Goal: Task Accomplishment & Management: Manage account settings

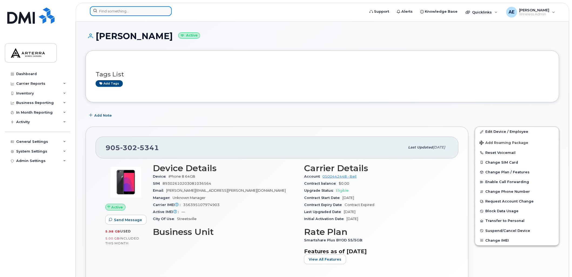
click at [124, 12] on input at bounding box center [131, 11] width 82 height 10
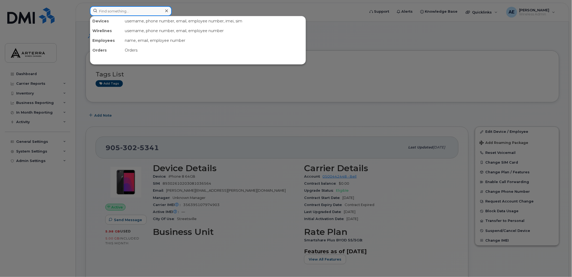
paste input "506-377-6052"
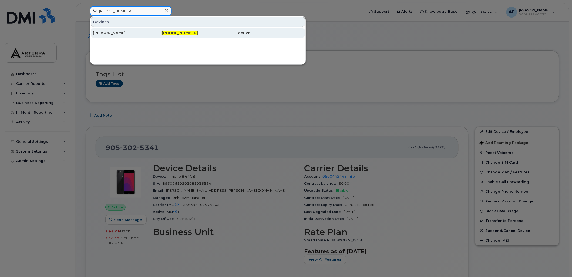
type input "506-377-6052"
click at [131, 31] on div "Denise Strudwick" at bounding box center [119, 32] width 53 height 5
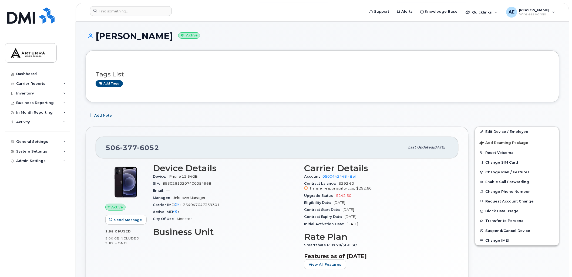
drag, startPoint x: 98, startPoint y: 33, endPoint x: 173, endPoint y: 33, distance: 75.6
click at [173, 33] on h1 "Denise Strudwick Active" at bounding box center [323, 35] width 474 height 9
click at [380, 80] on div "Add tags" at bounding box center [320, 83] width 449 height 7
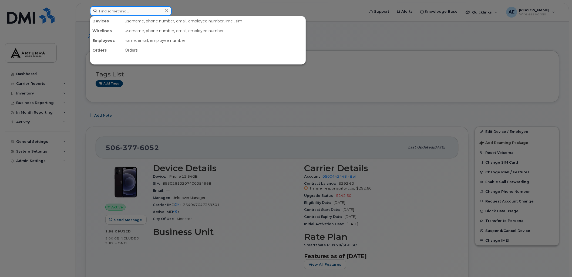
click at [131, 8] on input at bounding box center [131, 11] width 82 height 10
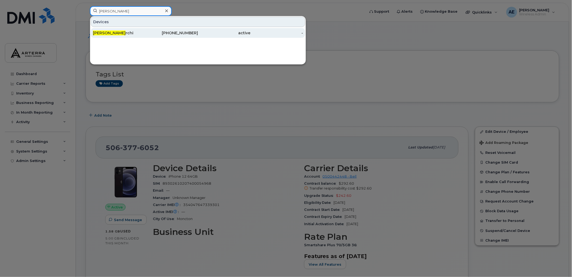
type input "jennifer ca"
click at [118, 33] on div "Jennifer Ca rchi" at bounding box center [119, 32] width 53 height 5
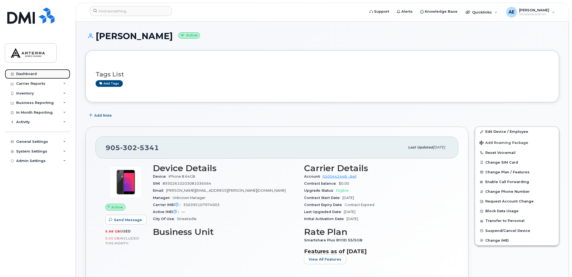
click at [31, 72] on div "Dashboard" at bounding box center [26, 74] width 21 height 4
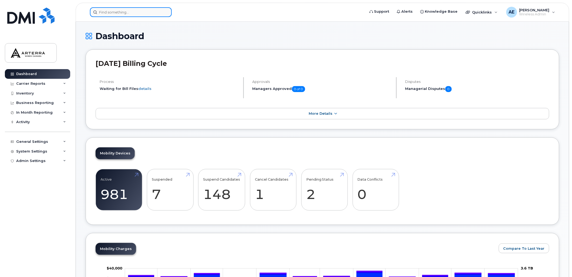
click at [126, 10] on input at bounding box center [131, 12] width 82 height 10
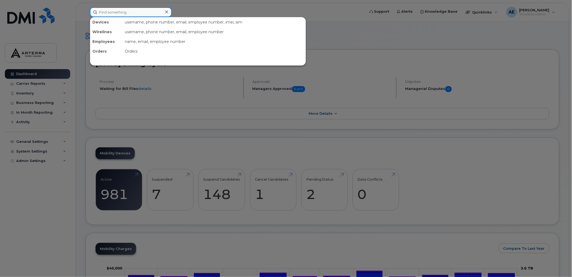
paste input "Madison Crichton"
type input "Madison Crichton"
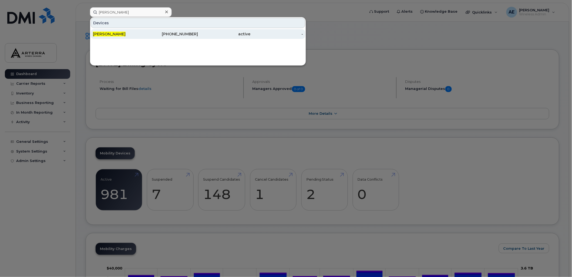
click at [123, 33] on span "[PERSON_NAME]" at bounding box center [109, 34] width 33 height 5
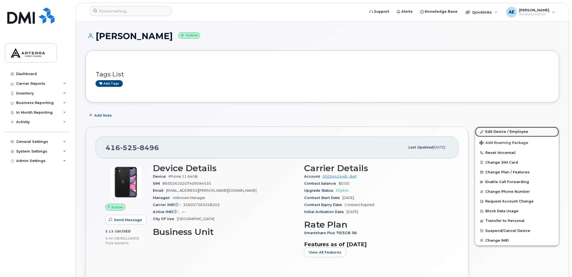
click at [500, 131] on link "Edit Device / Employee" at bounding box center [517, 132] width 84 height 10
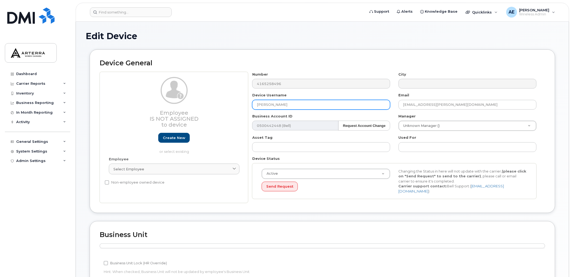
drag, startPoint x: 348, startPoint y: 103, endPoint x: 313, endPoint y: 106, distance: 35.0
click at [249, 97] on div "Device Username Madison Crichton" at bounding box center [321, 101] width 146 height 17
paste input "[PERSON_NAME]"
click at [306, 104] on input "[PERSON_NAME]" at bounding box center [321, 105] width 138 height 10
type input "[PERSON_NAME]"
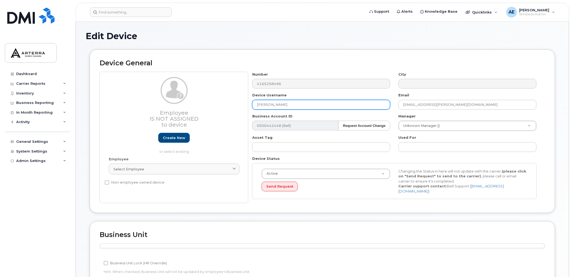
drag, startPoint x: 317, startPoint y: 104, endPoint x: 266, endPoint y: 107, distance: 51.1
click at [266, 107] on input "[PERSON_NAME]" at bounding box center [321, 105] width 138 height 10
click at [346, 106] on input "[PERSON_NAME]" at bounding box center [321, 105] width 138 height 10
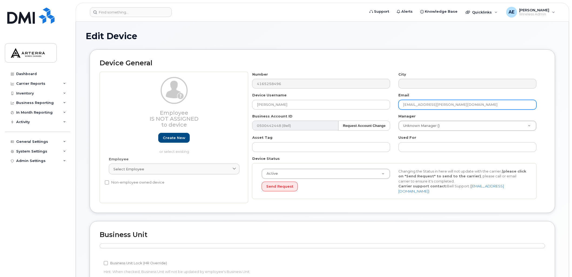
drag, startPoint x: 479, startPoint y: 103, endPoint x: 396, endPoint y: 109, distance: 83.1
click at [396, 109] on div "Email madison.crichton@arterracanada.com" at bounding box center [468, 101] width 146 height 17
paste input "[PERSON_NAME]"
drag, startPoint x: 463, startPoint y: 102, endPoint x: 382, endPoint y: 105, distance: 80.6
click at [382, 105] on div "Number 4165258496 City Device Username Ramandeep Kaur Email Ramandeep Kaur Busi…" at bounding box center [394, 138] width 293 height 132
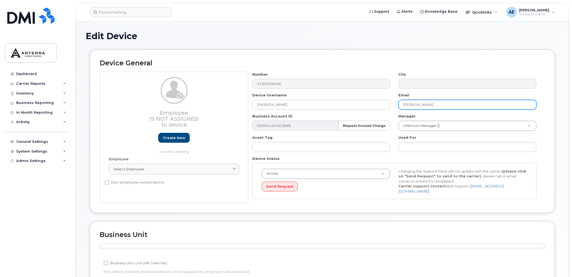
paste input "[PERSON_NAME][EMAIL_ADDRESS][PERSON_NAME][DOMAIN_NAME]"
type input "[PERSON_NAME][EMAIL_ADDRESS][PERSON_NAME][DOMAIN_NAME]"
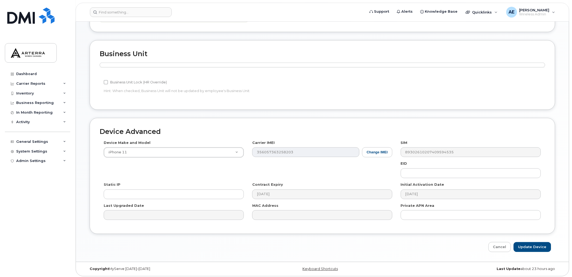
scroll to position [181, 0]
click at [533, 247] on input "Update Device" at bounding box center [533, 247] width 38 height 10
type input "Saving..."
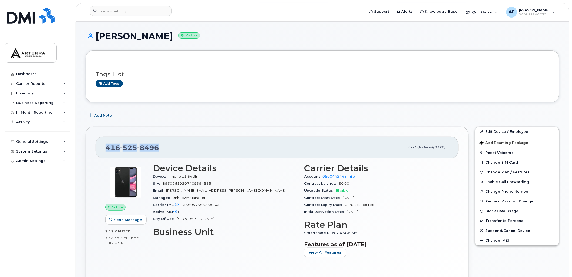
drag, startPoint x: 160, startPoint y: 147, endPoint x: 108, endPoint y: 146, distance: 52.4
click at [108, 146] on div "[PHONE_NUMBER]" at bounding box center [256, 147] width 300 height 11
drag, startPoint x: 108, startPoint y: 146, endPoint x: 113, endPoint y: 148, distance: 6.2
copy span "[PHONE_NUMBER]"
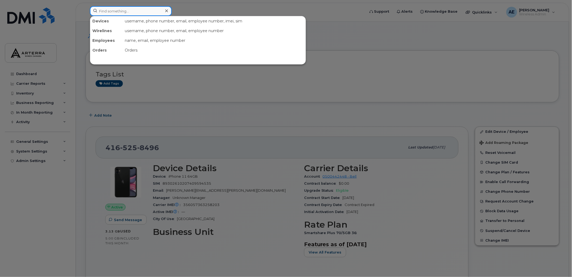
click at [143, 10] on input at bounding box center [131, 11] width 82 height 10
paste input "[PERSON_NAME]"
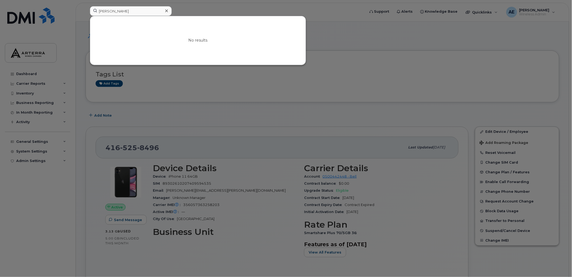
click at [346, 35] on div at bounding box center [286, 138] width 572 height 277
drag, startPoint x: 139, startPoint y: 13, endPoint x: 80, endPoint y: 14, distance: 58.9
click at [86, 14] on div "[PERSON_NAME] No results" at bounding box center [226, 12] width 280 height 12
paste input "[PERSON_NAME]"
click at [368, 63] on div at bounding box center [286, 138] width 572 height 277
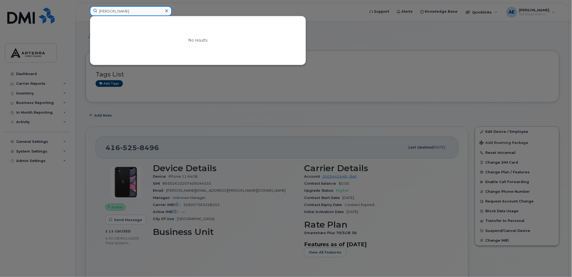
drag, startPoint x: 159, startPoint y: 10, endPoint x: 87, endPoint y: 5, distance: 72.6
click at [87, 6] on div "Sami Poulsen No results" at bounding box center [226, 12] width 280 height 12
paste input "Kaitlyn Spaa"
click at [351, 36] on div at bounding box center [286, 138] width 572 height 277
drag, startPoint x: 129, startPoint y: 11, endPoint x: 84, endPoint y: 13, distance: 44.3
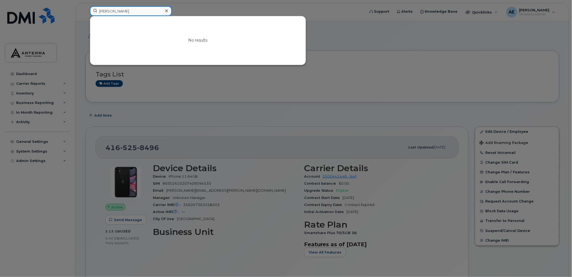
click at [86, 13] on div "Kaitlyn Spaan No results" at bounding box center [226, 12] width 280 height 12
paste input "Felix Langlois"
drag, startPoint x: 346, startPoint y: 40, endPoint x: 312, endPoint y: 11, distance: 44.7
click at [344, 36] on div at bounding box center [286, 138] width 572 height 277
drag, startPoint x: 131, startPoint y: 13, endPoint x: 99, endPoint y: 8, distance: 32.4
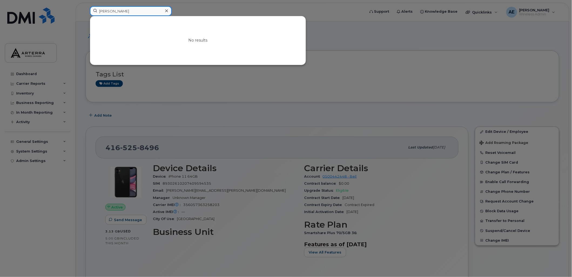
click at [99, 8] on input "Felix Langlois" at bounding box center [131, 11] width 82 height 10
paste input "Daniel Trudel"
click at [345, 53] on div at bounding box center [286, 138] width 572 height 277
drag, startPoint x: 139, startPoint y: 11, endPoint x: 93, endPoint y: 10, distance: 45.4
click at [93, 10] on input "Daniel Trudel" at bounding box center [131, 11] width 82 height 10
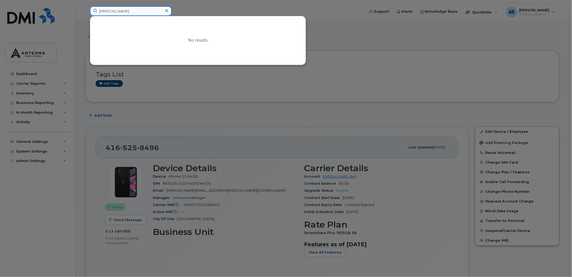
paste input "Cole Brunatti"
click at [345, 63] on div at bounding box center [286, 138] width 572 height 277
drag, startPoint x: 98, startPoint y: 9, endPoint x: 90, endPoint y: 11, distance: 7.2
click at [88, 12] on div "Cole Brunatti No results" at bounding box center [226, 12] width 280 height 12
paste input "Natalie Cowan"
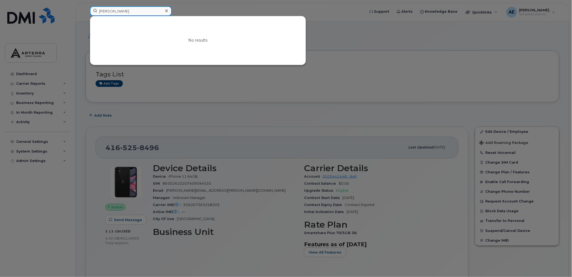
drag, startPoint x: 145, startPoint y: 10, endPoint x: 85, endPoint y: 12, distance: 59.5
click at [86, 12] on div "Natalie Cowan No results" at bounding box center [226, 12] width 280 height 12
paste input "Mateus Castro Smith"
click at [337, 21] on div at bounding box center [286, 138] width 572 height 277
drag, startPoint x: 143, startPoint y: 11, endPoint x: 75, endPoint y: 5, distance: 68.3
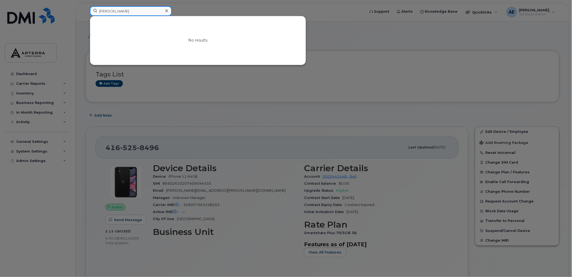
click at [86, 6] on div "Mateus Castro Smith No results" at bounding box center [226, 12] width 280 height 12
paste input "Emily Lambert"
drag, startPoint x: 133, startPoint y: 9, endPoint x: 92, endPoint y: 10, distance: 41.3
click at [92, 10] on input "Emily Lambert" at bounding box center [131, 11] width 82 height 10
paste input "John Whyte"
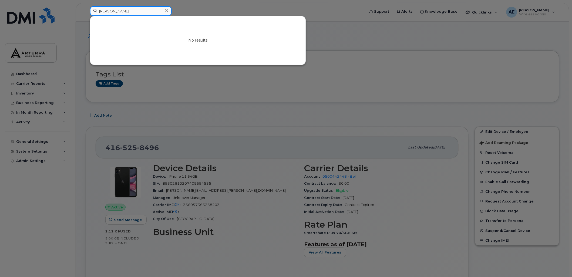
drag, startPoint x: 127, startPoint y: 9, endPoint x: 72, endPoint y: 9, distance: 55.4
click at [86, 9] on div "John Whyte No results" at bounding box center [226, 12] width 280 height 12
paste input "Isabella Priolo"
drag, startPoint x: 136, startPoint y: 13, endPoint x: 77, endPoint y: 14, distance: 58.9
click at [86, 14] on div "Isabella Priolo No results" at bounding box center [226, 12] width 280 height 12
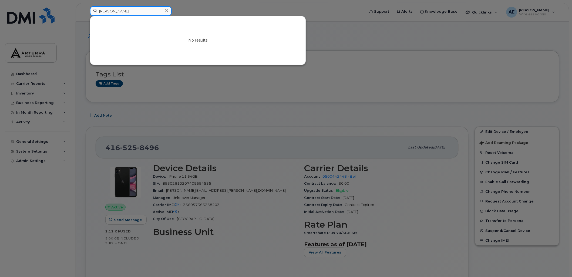
paste input "Ryley Jacobs"
drag, startPoint x: 146, startPoint y: 11, endPoint x: 82, endPoint y: 6, distance: 63.9
click at [86, 6] on div "Ryley Jacobs No results" at bounding box center [226, 12] width 280 height 12
paste input "Yanick Fiset"
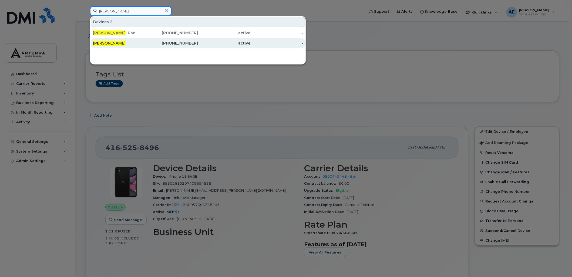
type input "Yanick Fiset"
click at [112, 42] on span "Yanick Fiset" at bounding box center [109, 43] width 33 height 5
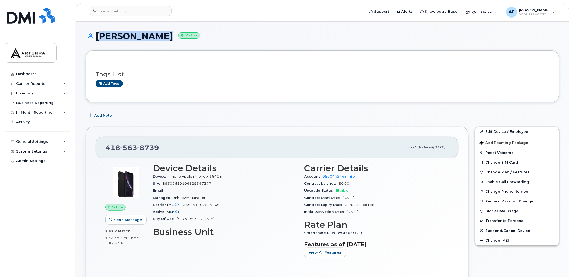
drag, startPoint x: 98, startPoint y: 34, endPoint x: 149, endPoint y: 33, distance: 51.6
click at [149, 33] on h1 "[PERSON_NAME] Active" at bounding box center [323, 35] width 474 height 9
drag, startPoint x: 149, startPoint y: 33, endPoint x: 146, endPoint y: 35, distance: 3.3
copy h1 "[PERSON_NAME]"
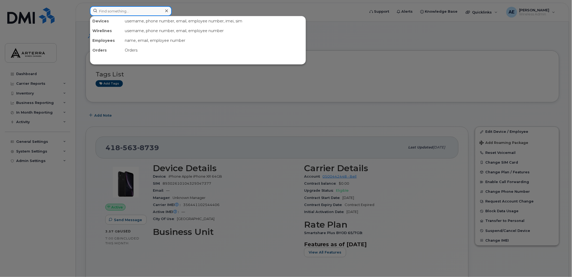
click at [133, 9] on input at bounding box center [131, 11] width 82 height 10
paste input "[PERSON_NAME]"
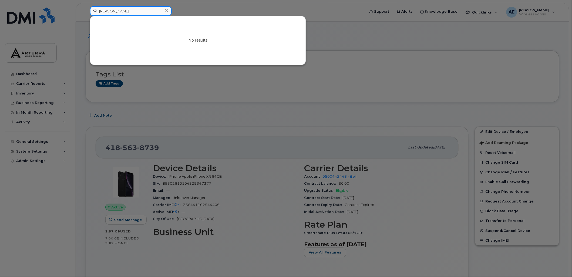
click at [112, 10] on input "[PERSON_NAME]" at bounding box center [131, 11] width 82 height 10
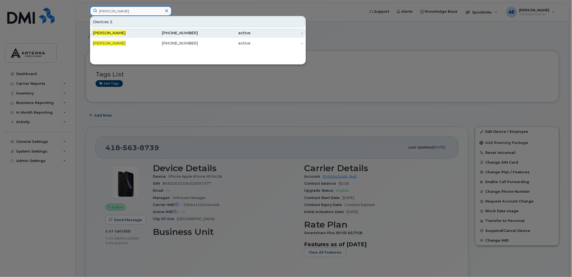
type input "[PERSON_NAME]"
click at [126, 32] on span "[PERSON_NAME]" at bounding box center [109, 33] width 33 height 5
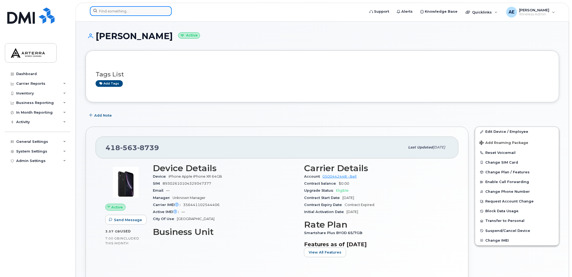
click at [136, 12] on input at bounding box center [131, 11] width 82 height 10
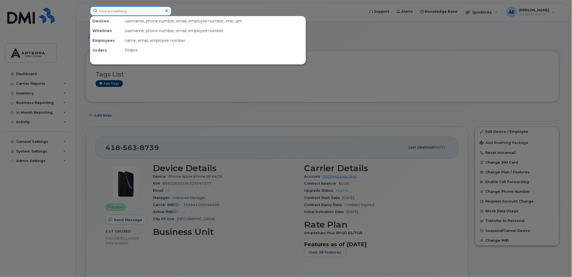
paste input "[PERSON_NAME]"
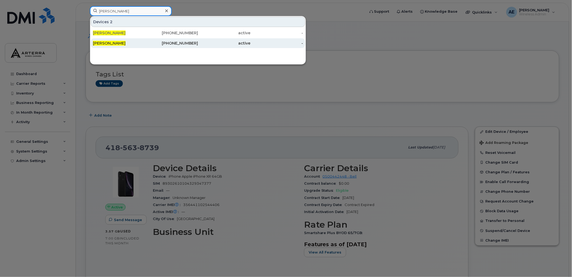
type input "[PERSON_NAME]"
click at [126, 42] on span "[PERSON_NAME]" at bounding box center [109, 43] width 33 height 5
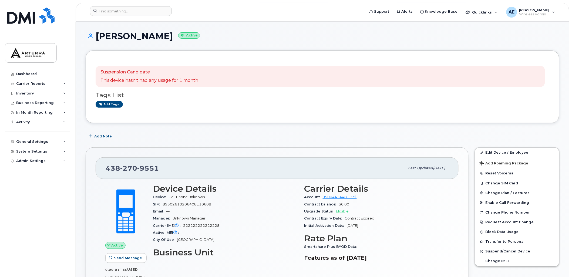
drag, startPoint x: 96, startPoint y: 37, endPoint x: 199, endPoint y: 38, distance: 103.5
click at [199, 38] on h1 "Marie Andree Bergeron Active" at bounding box center [323, 35] width 474 height 9
copy h1 "Marie Andree Bergeron"
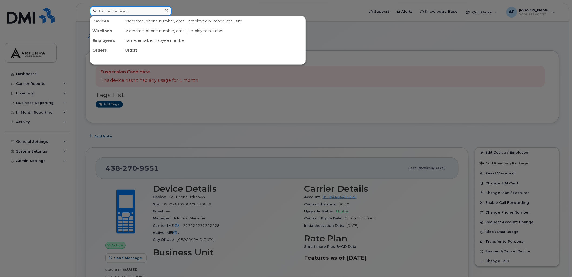
click at [135, 10] on input at bounding box center [131, 11] width 82 height 10
paste input "Marie Andree Bergeron"
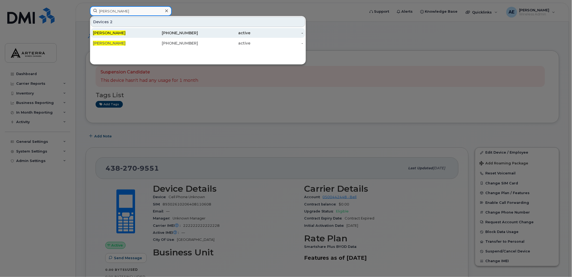
type input "Marie Andree Bergeron"
click at [126, 32] on span "Marie Andree Bergeron" at bounding box center [109, 33] width 33 height 5
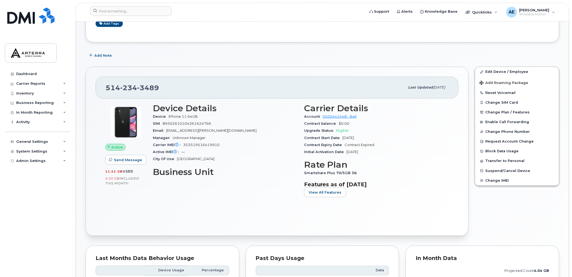
scroll to position [210, 0]
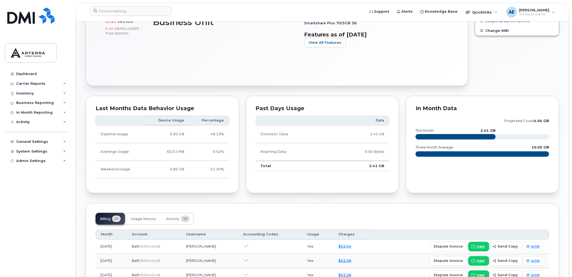
click at [519, 52] on div "Edit Device / Employee Add Roaming Package Reset Voicemail Change SIM Card Chan…" at bounding box center [517, 2] width 91 height 176
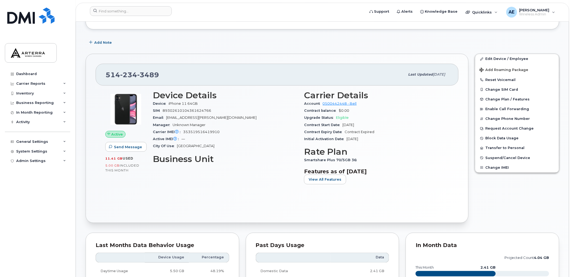
scroll to position [0, 0]
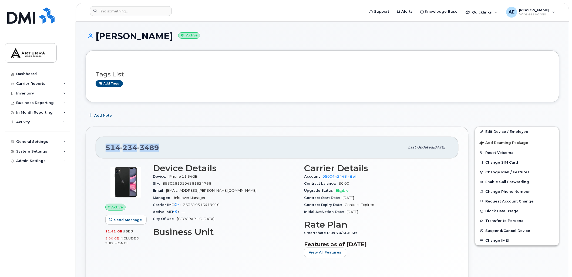
drag, startPoint x: 157, startPoint y: 147, endPoint x: 104, endPoint y: 146, distance: 53.8
click at [104, 146] on div "514 234 3489 Last updated Apr 22, 2025" at bounding box center [277, 148] width 363 height 22
drag, startPoint x: 104, startPoint y: 146, endPoint x: 110, endPoint y: 147, distance: 6.3
copy span "514 234 3489"
drag, startPoint x: 33, startPoint y: 72, endPoint x: 34, endPoint y: 78, distance: 6.4
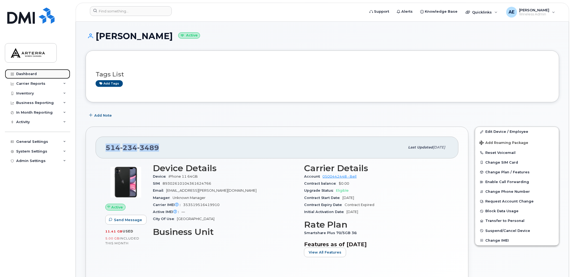
click at [33, 72] on div "Dashboard" at bounding box center [26, 74] width 21 height 4
